Goal: Transaction & Acquisition: Purchase product/service

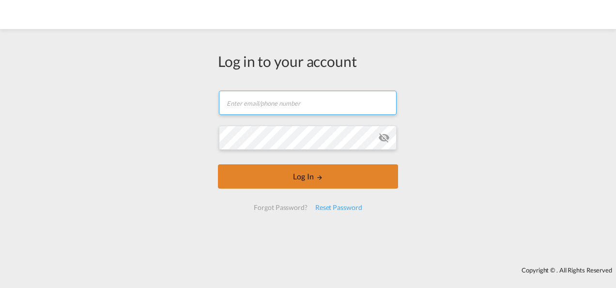
type input "[PERSON_NAME][EMAIL_ADDRESS][PERSON_NAME][DOMAIN_NAME]"
click at [306, 181] on button "Log In" at bounding box center [308, 176] width 180 height 24
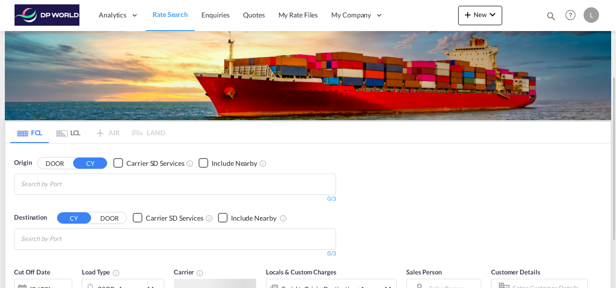
scroll to position [48, 0]
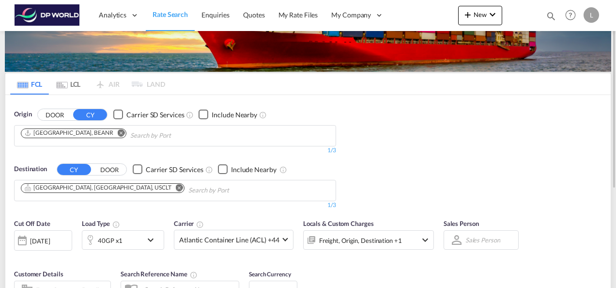
drag, startPoint x: 86, startPoint y: 132, endPoint x: 81, endPoint y: 136, distance: 6.8
click at [118, 132] on md-icon "Remove" at bounding box center [121, 132] width 7 height 7
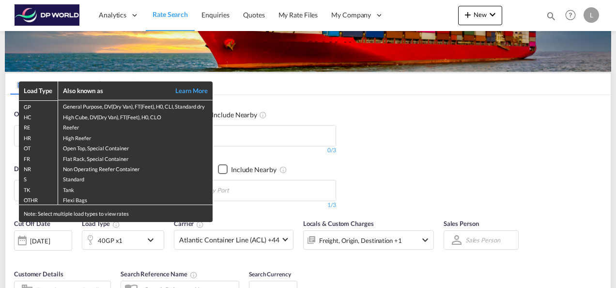
drag, startPoint x: 489, startPoint y: 133, endPoint x: 499, endPoint y: 127, distance: 11.7
click at [489, 132] on div "Load Type Also known as Learn More GP General Purpose, DV(Dry Van), FT(Feet), H…" at bounding box center [308, 144] width 616 height 288
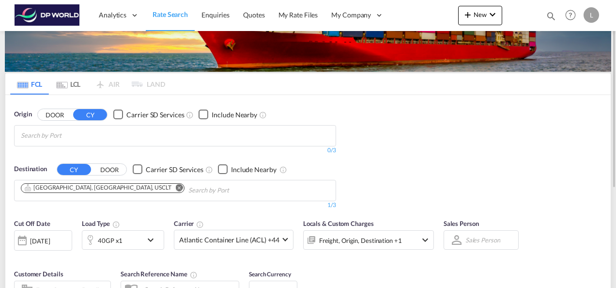
click at [176, 188] on md-icon "Remove" at bounding box center [179, 186] width 7 height 7
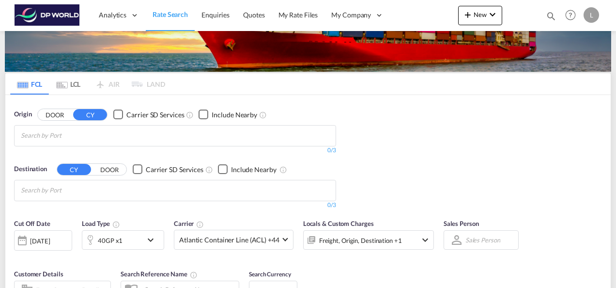
click at [106, 136] on body "Analytics Dashboard Rate Search Enquiries Quotes My Rate Files My Company" at bounding box center [308, 144] width 616 height 288
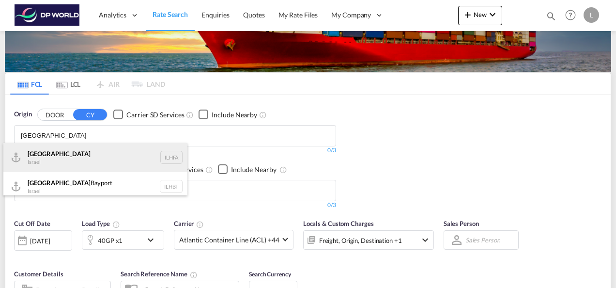
type input "[GEOGRAPHIC_DATA]"
click at [164, 157] on div "Haifa [GEOGRAPHIC_DATA] ILHFA" at bounding box center [95, 157] width 184 height 29
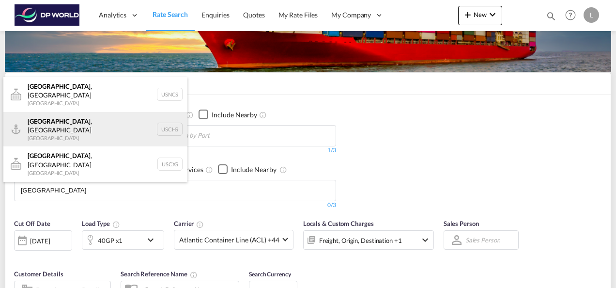
type input "[GEOGRAPHIC_DATA]"
click at [42, 120] on div "[GEOGRAPHIC_DATA] , [GEOGRAPHIC_DATA] [GEOGRAPHIC_DATA] USCHS" at bounding box center [95, 129] width 184 height 35
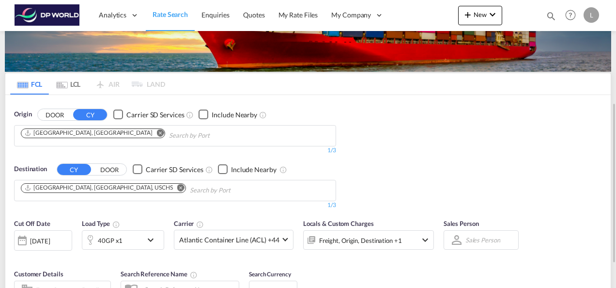
scroll to position [97, 0]
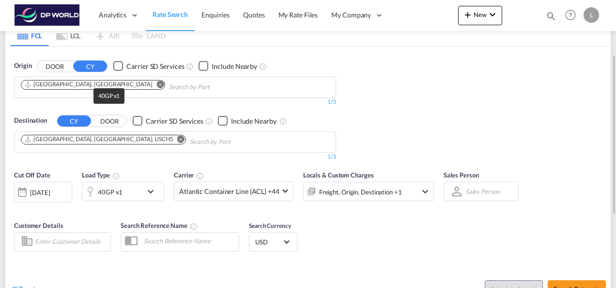
click at [118, 194] on div "40GP x1" at bounding box center [110, 192] width 25 height 14
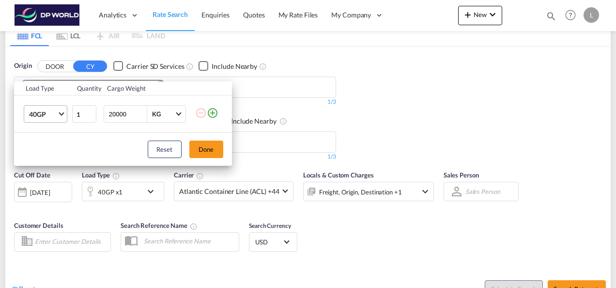
click at [56, 116] on span "40GP" at bounding box center [43, 114] width 28 height 10
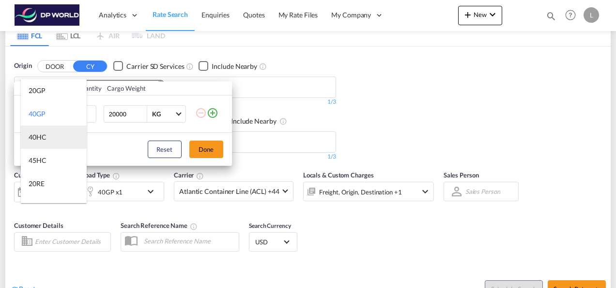
click at [42, 140] on div "40HC" at bounding box center [38, 137] width 18 height 10
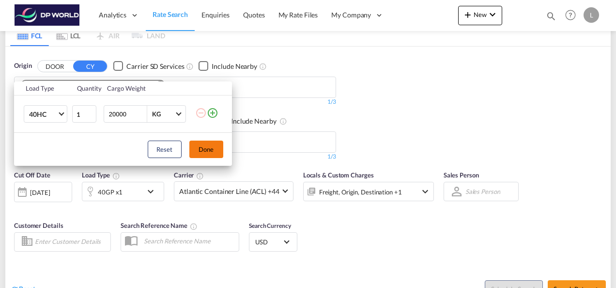
click at [200, 142] on button "Done" at bounding box center [206, 148] width 34 height 17
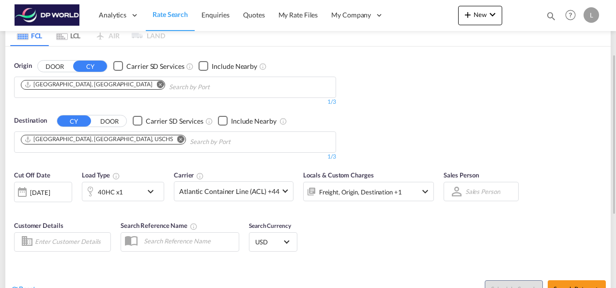
click at [486, 105] on div "Origin DOOR CY Carrier SD Services Include Nearby [GEOGRAPHIC_DATA], [GEOGRAPHI…" at bounding box center [307, 105] width 605 height 119
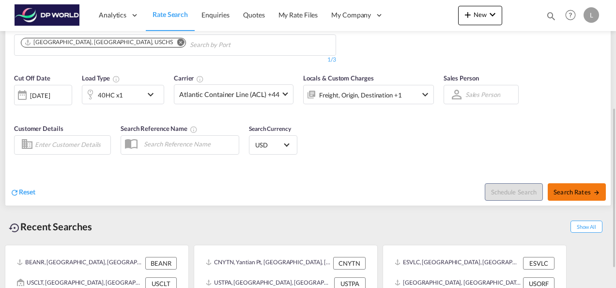
click at [568, 191] on span "Search Rates" at bounding box center [576, 192] width 46 height 8
type input "ILHFA to USCHS / [DATE]"
